Goal: Transaction & Acquisition: Purchase product/service

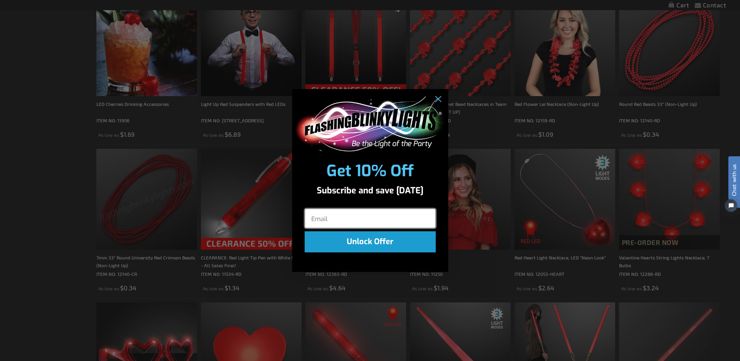
scroll to position [1093, 0]
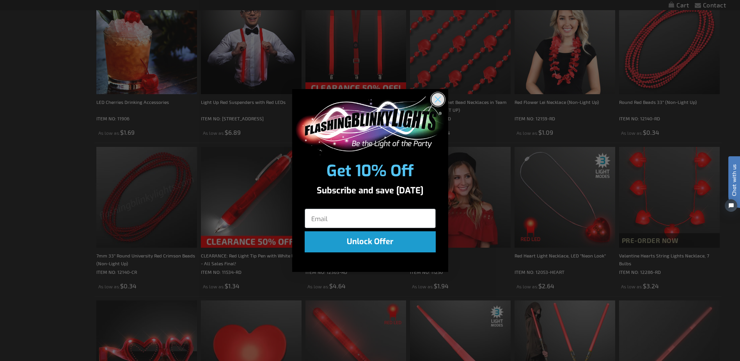
click at [439, 98] on icon "Close dialog" at bounding box center [437, 98] width 5 height 5
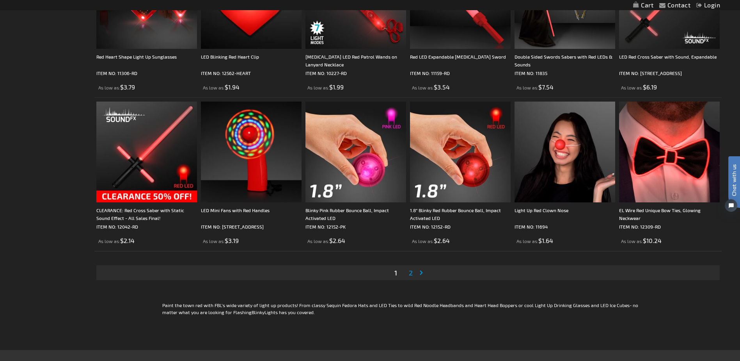
scroll to position [1445, 0]
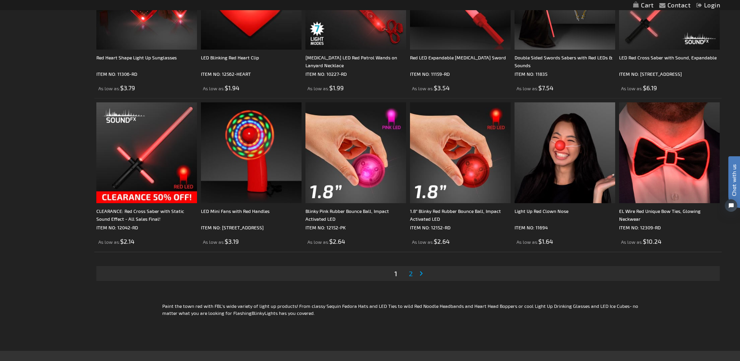
click at [410, 273] on span "2" at bounding box center [411, 273] width 4 height 9
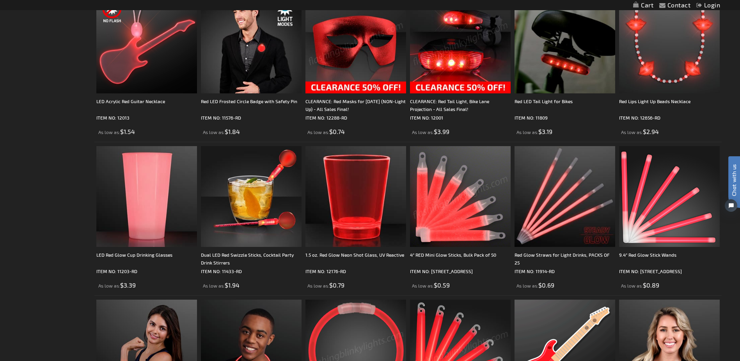
scroll to position [312, 0]
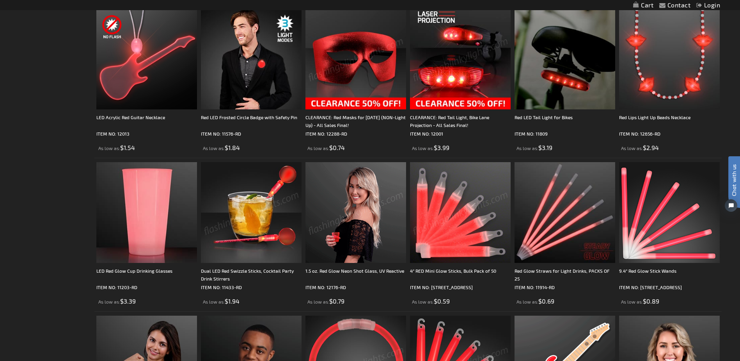
click at [250, 207] on img at bounding box center [251, 212] width 101 height 101
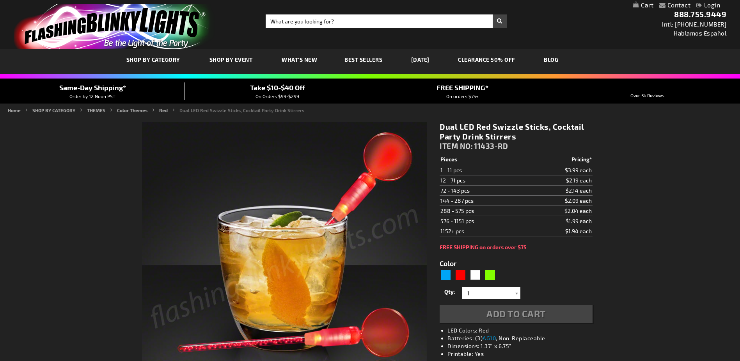
type input "5641"
